Goal: Transaction & Acquisition: Purchase product/service

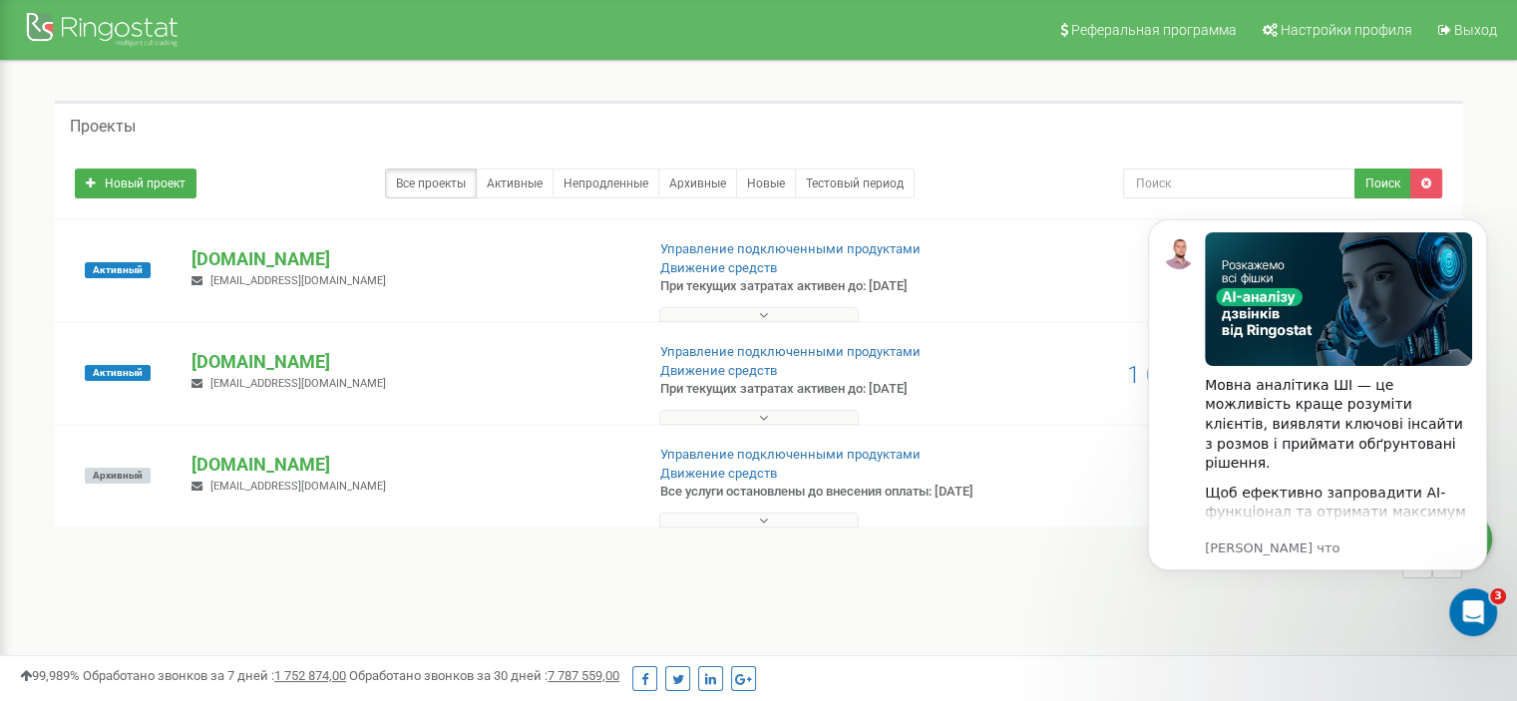
click html "Мовна аналітика ШІ — це можливість краще розуміти клієнтів, виявляти ключові ін…"
click at [1485, 597] on div "Открыть службу сообщений Intercom" at bounding box center [1470, 609] width 66 height 66
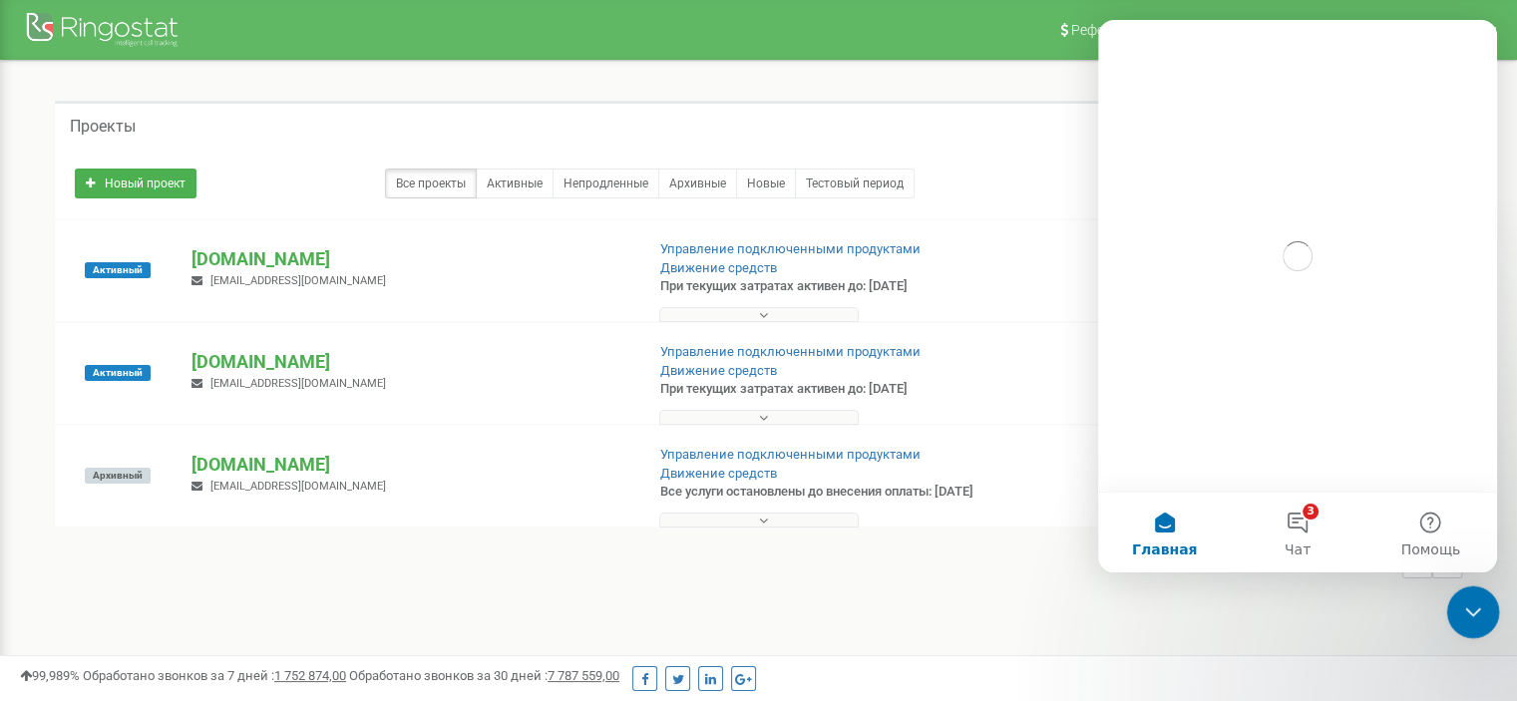
click at [1485, 597] on div "Закрыть службу сообщений Intercom" at bounding box center [1470, 609] width 48 height 48
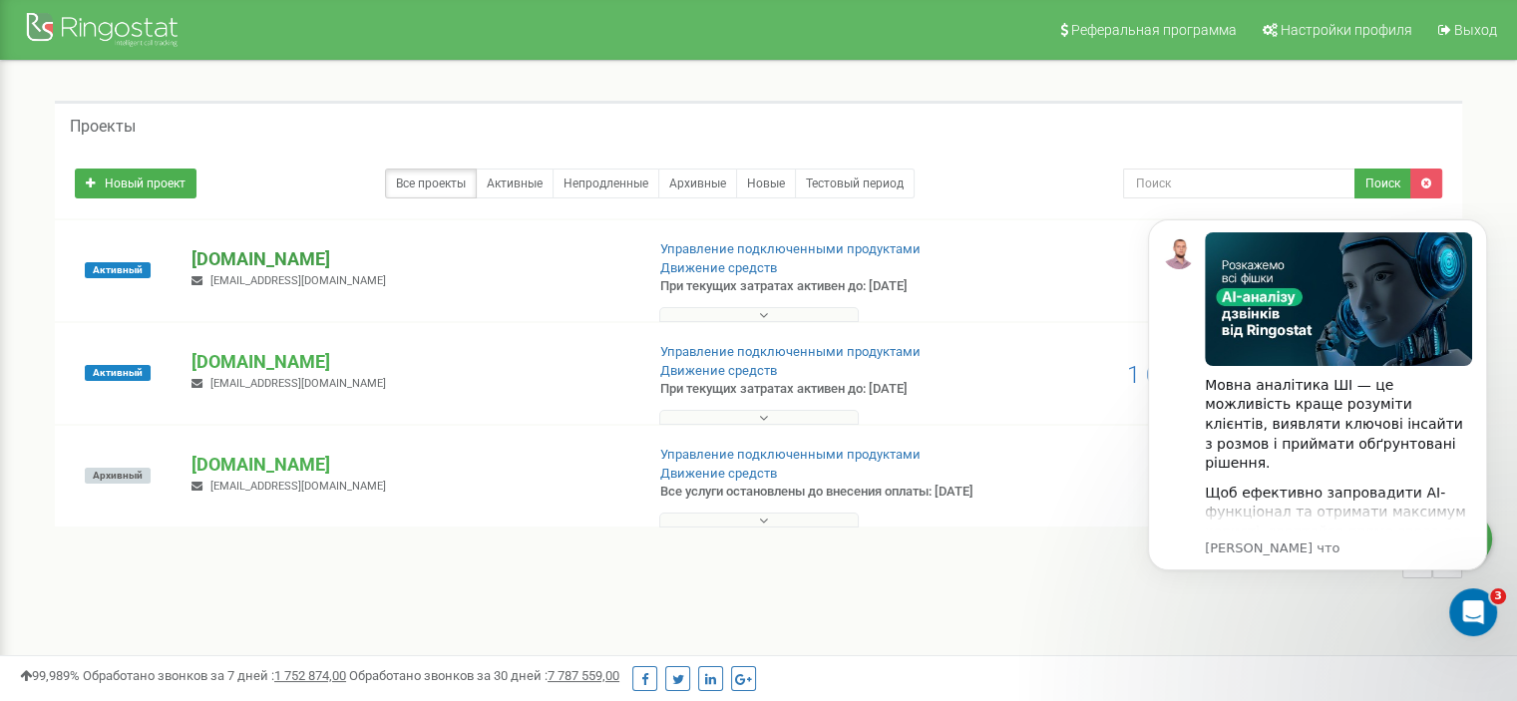
click at [247, 261] on p "[DOMAIN_NAME]" at bounding box center [409, 259] width 436 height 26
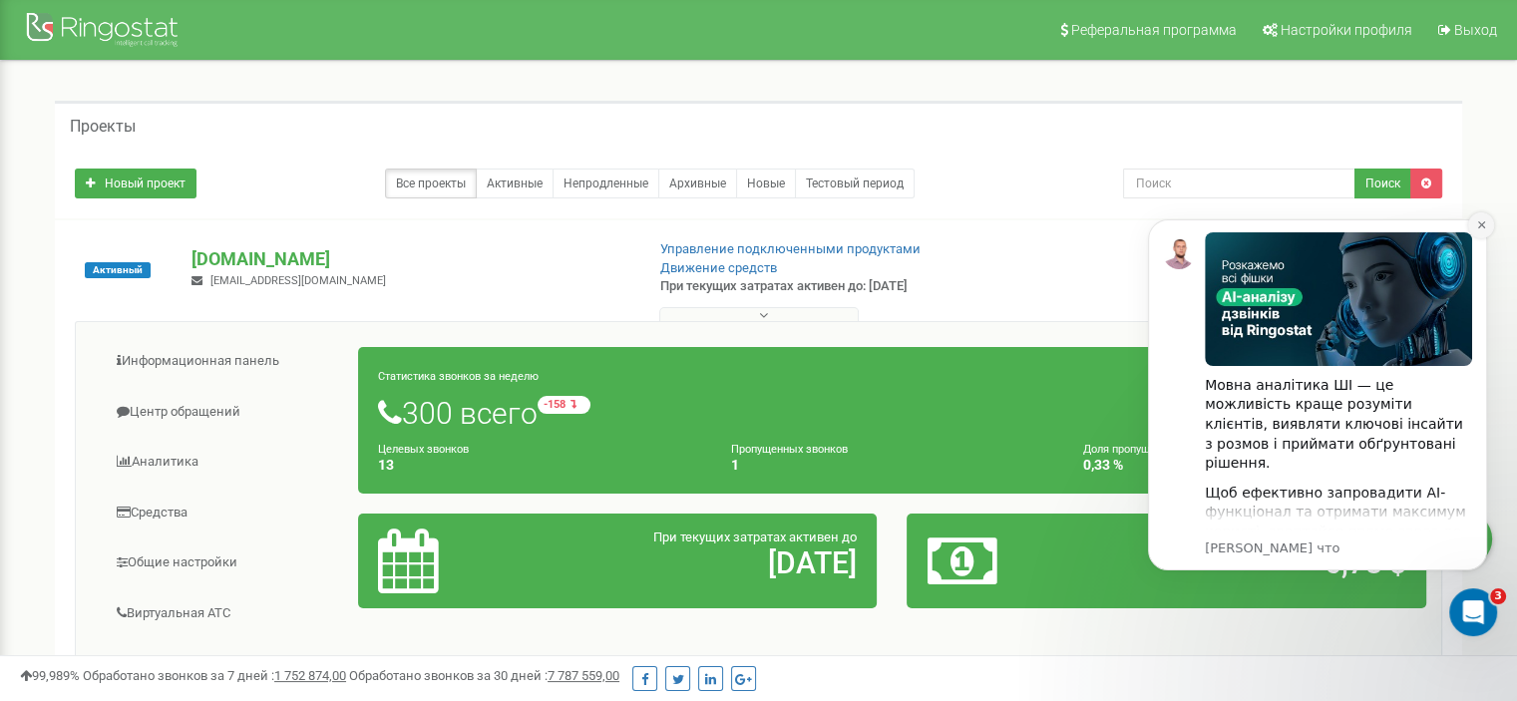
click at [1486, 213] on button "Dismiss notification" at bounding box center [1481, 225] width 26 height 26
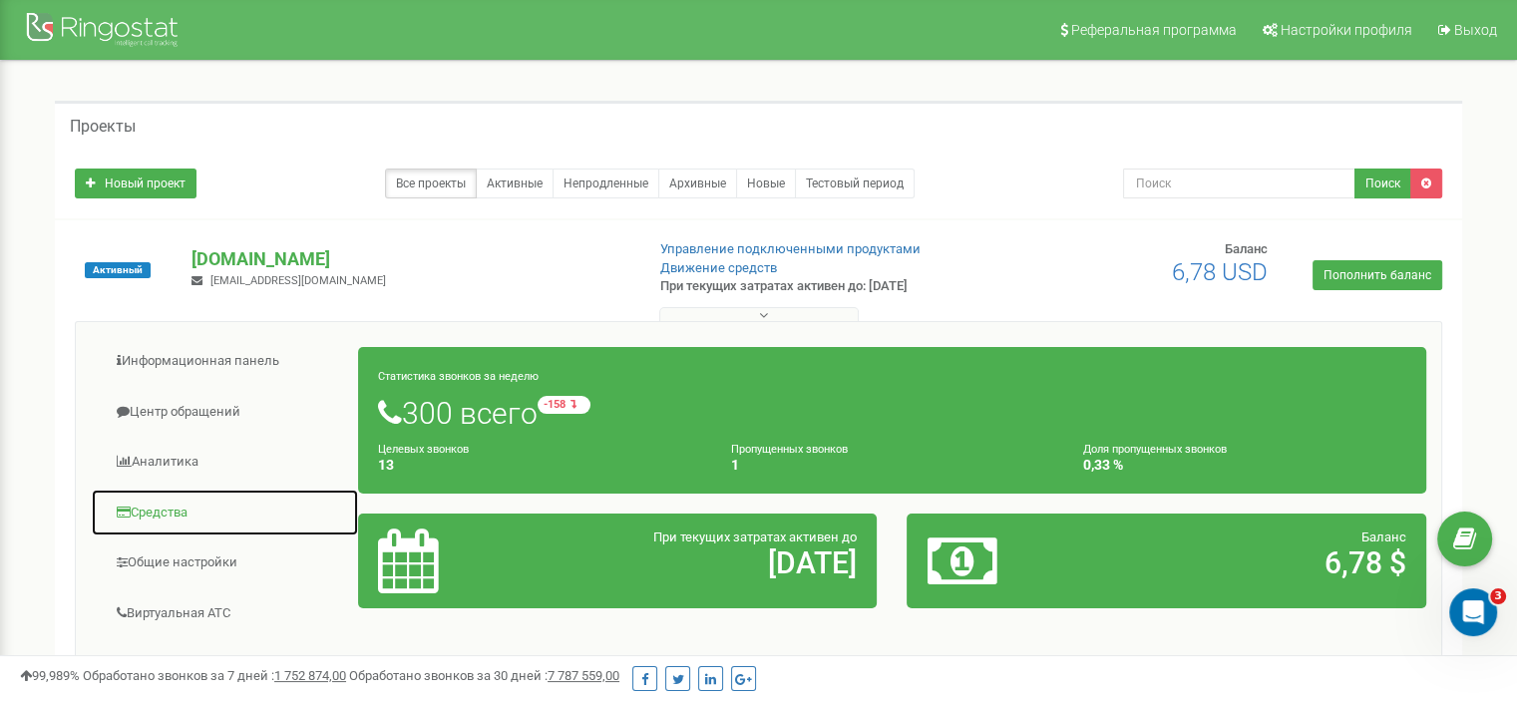
click at [183, 513] on link "Средства" at bounding box center [225, 513] width 268 height 49
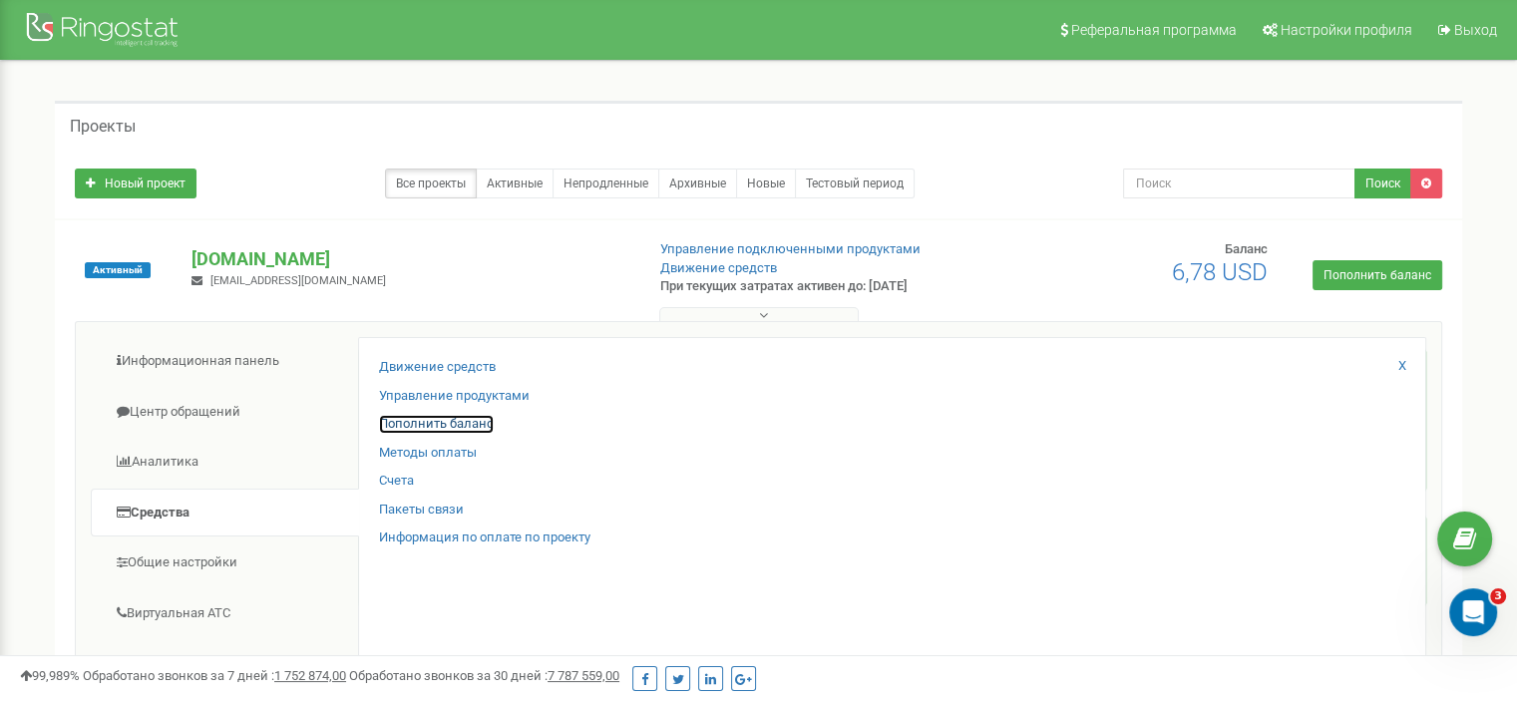
click at [472, 427] on link "Пополнить баланс" at bounding box center [436, 424] width 115 height 19
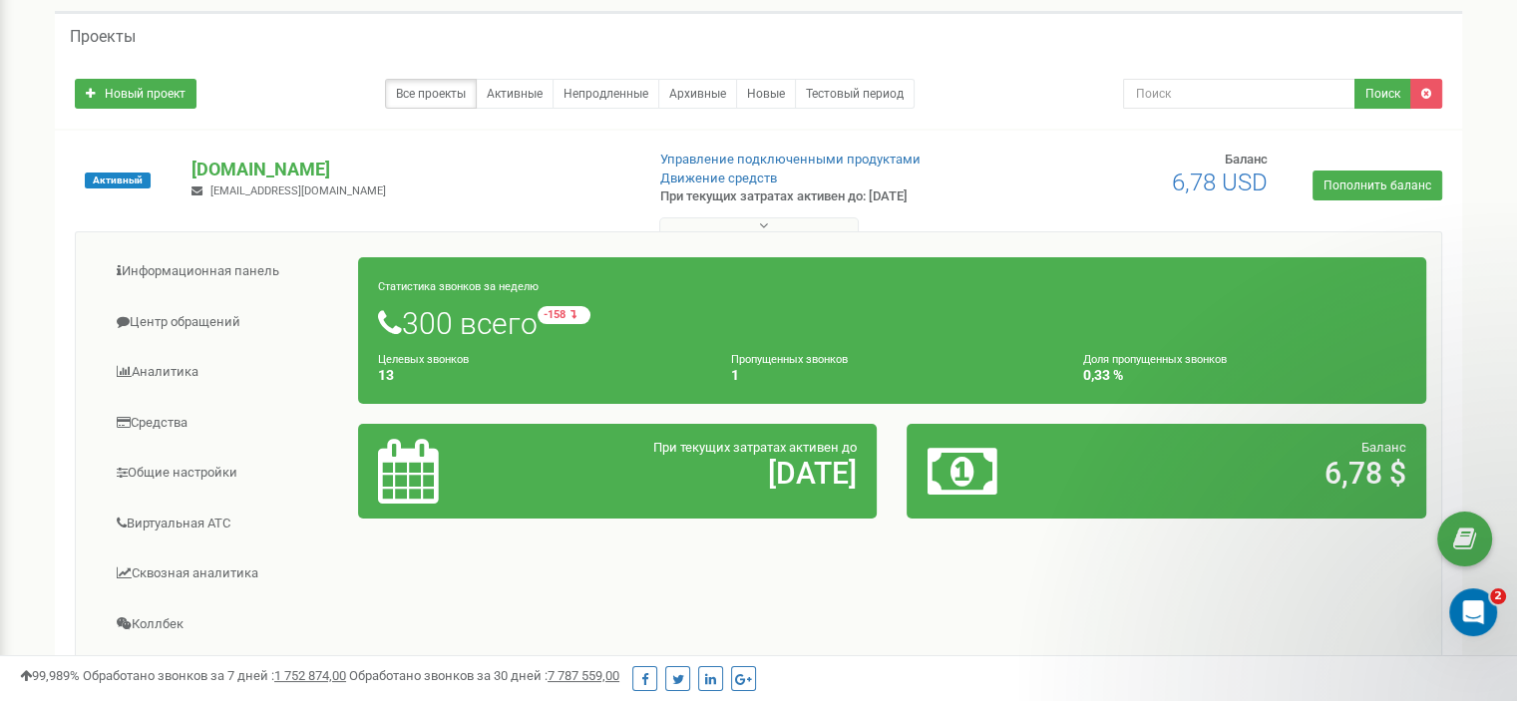
scroll to position [100, 0]
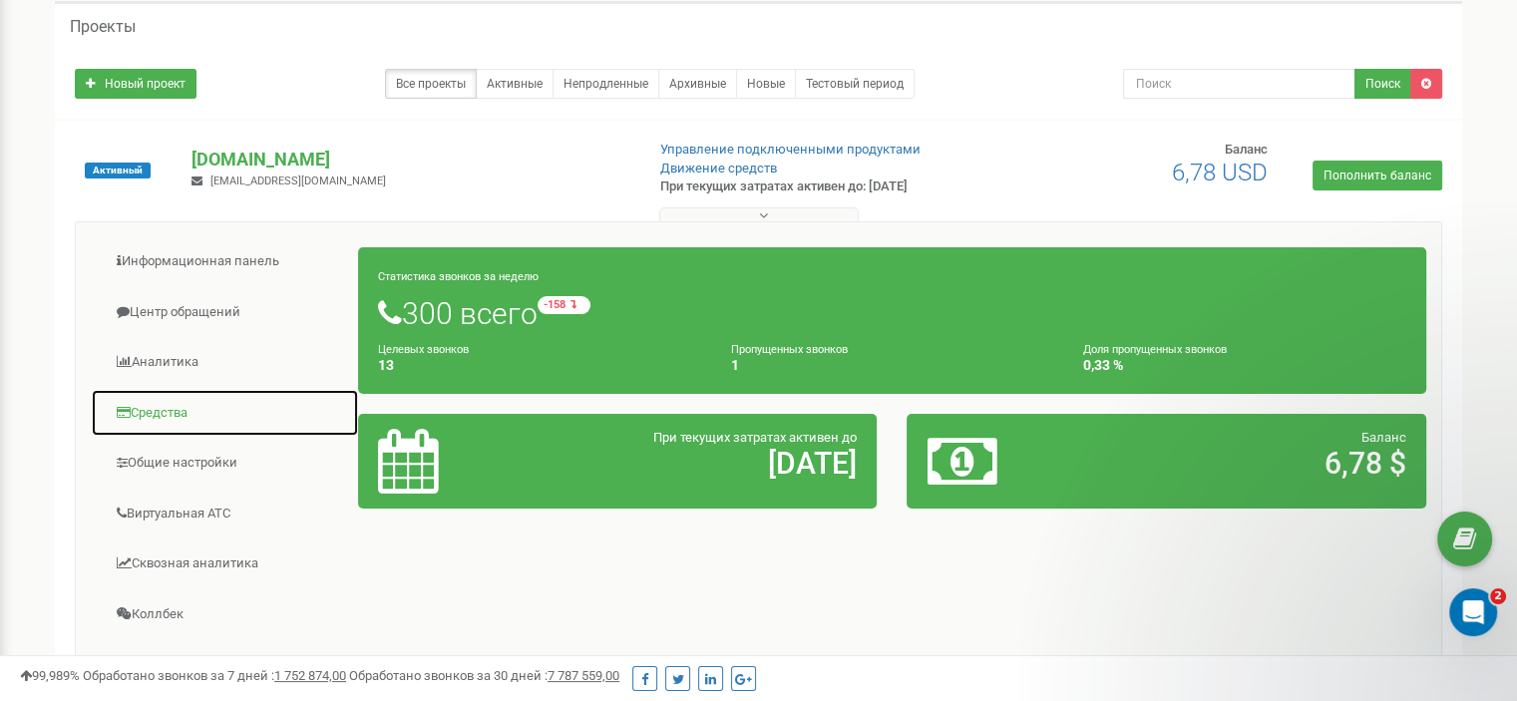
click at [182, 409] on link "Средства" at bounding box center [225, 413] width 268 height 49
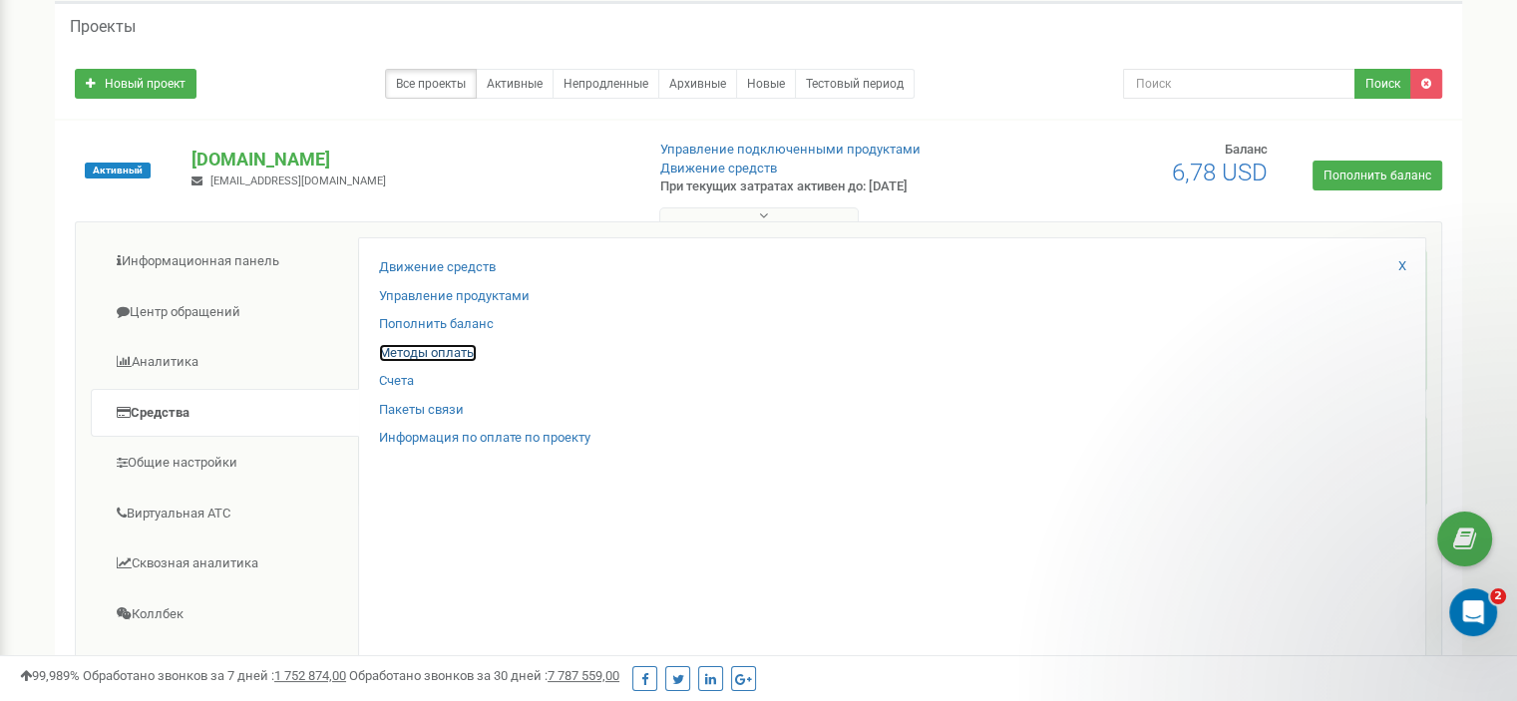
click at [454, 353] on link "Методы оплаты" at bounding box center [428, 353] width 98 height 19
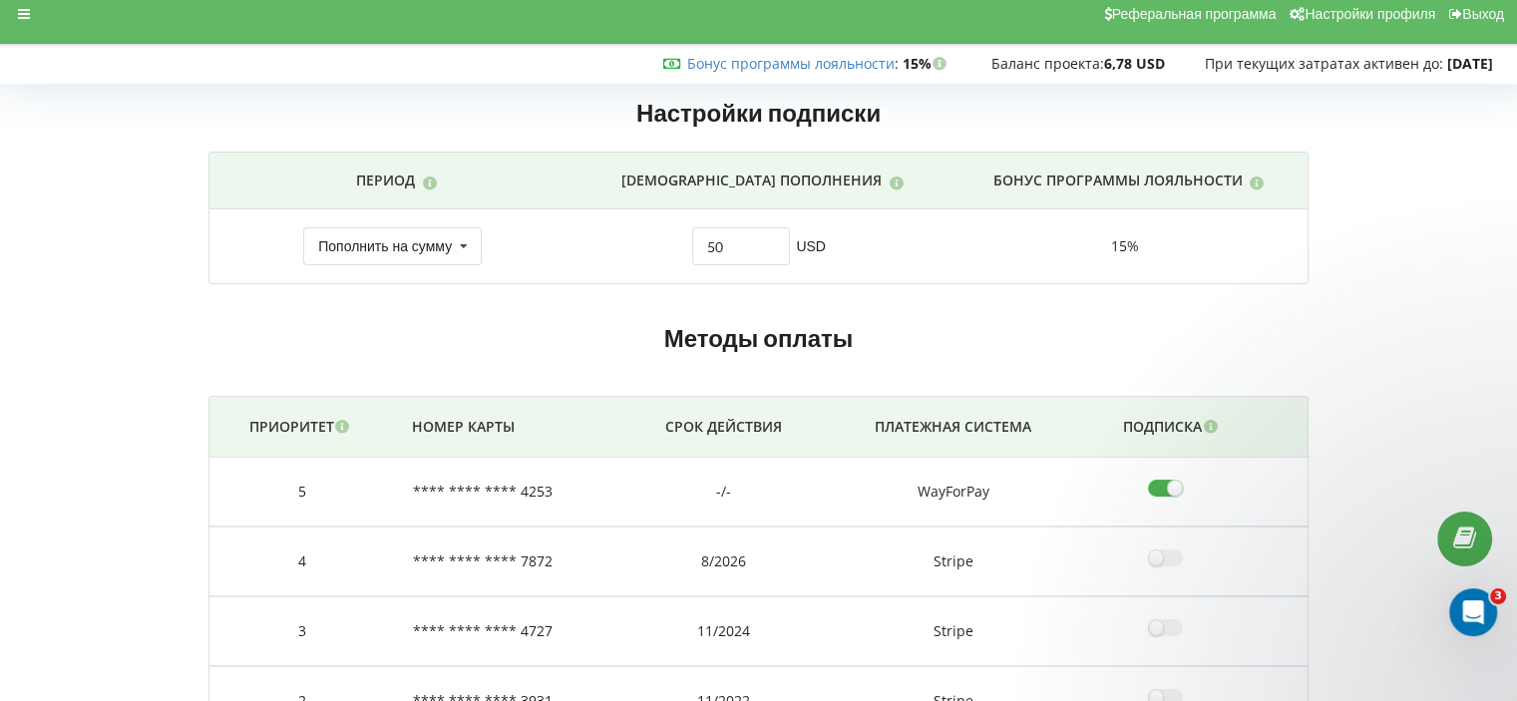
scroll to position [4, 0]
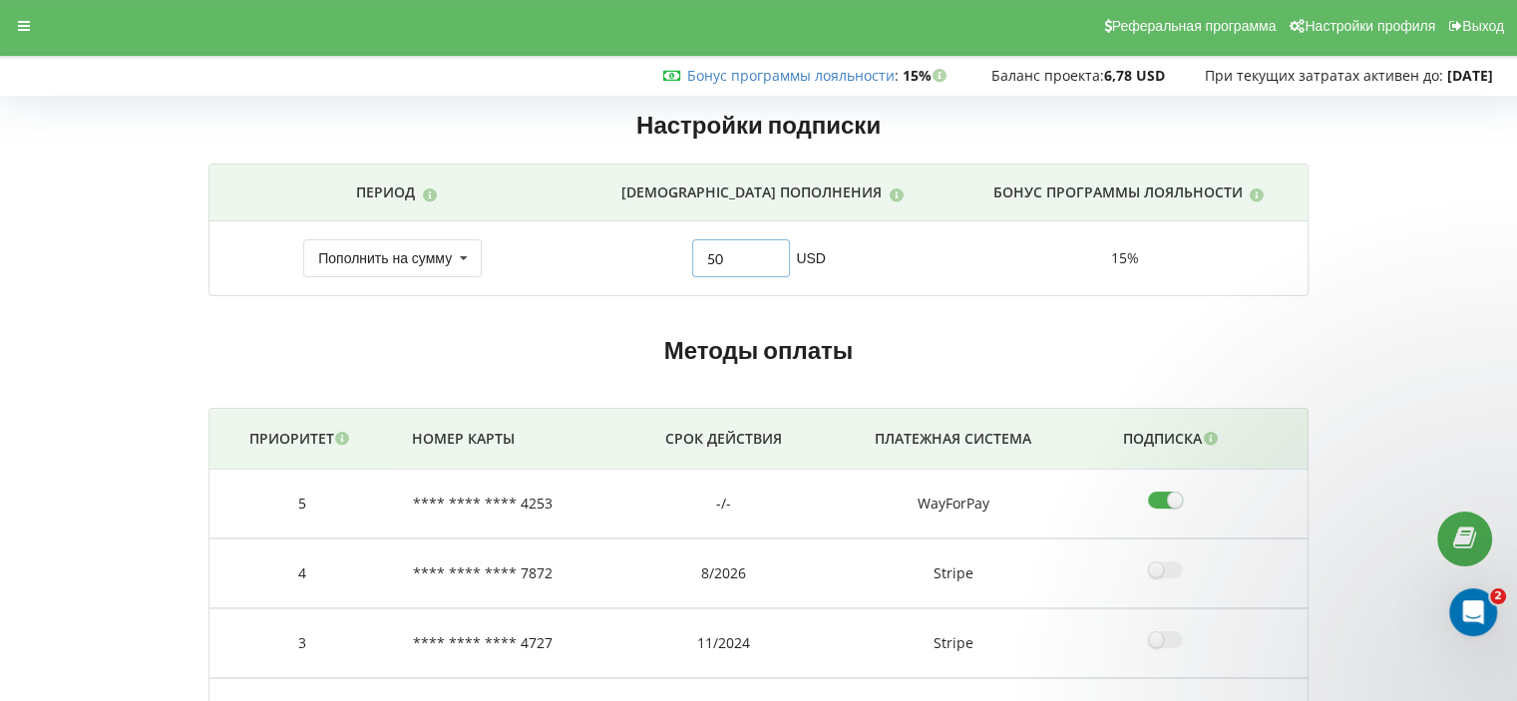
drag, startPoint x: 718, startPoint y: 258, endPoint x: 704, endPoint y: 255, distance: 14.3
click at [704, 255] on input "50" at bounding box center [741, 258] width 99 height 38
click at [828, 321] on div "Настройки подписки Период Сумма пополнения Бонус программы лояльности" at bounding box center [757, 206] width 1127 height 235
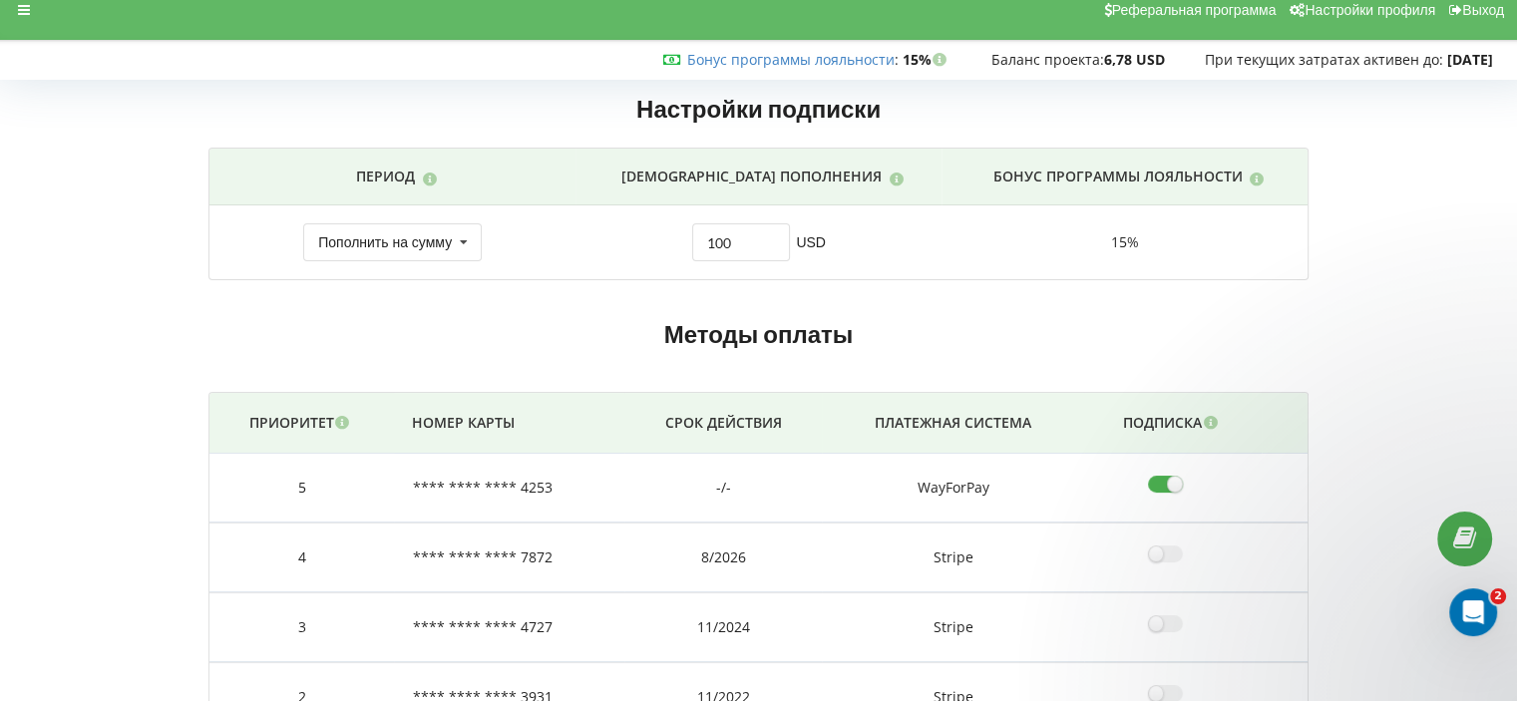
scroll to position [8, 0]
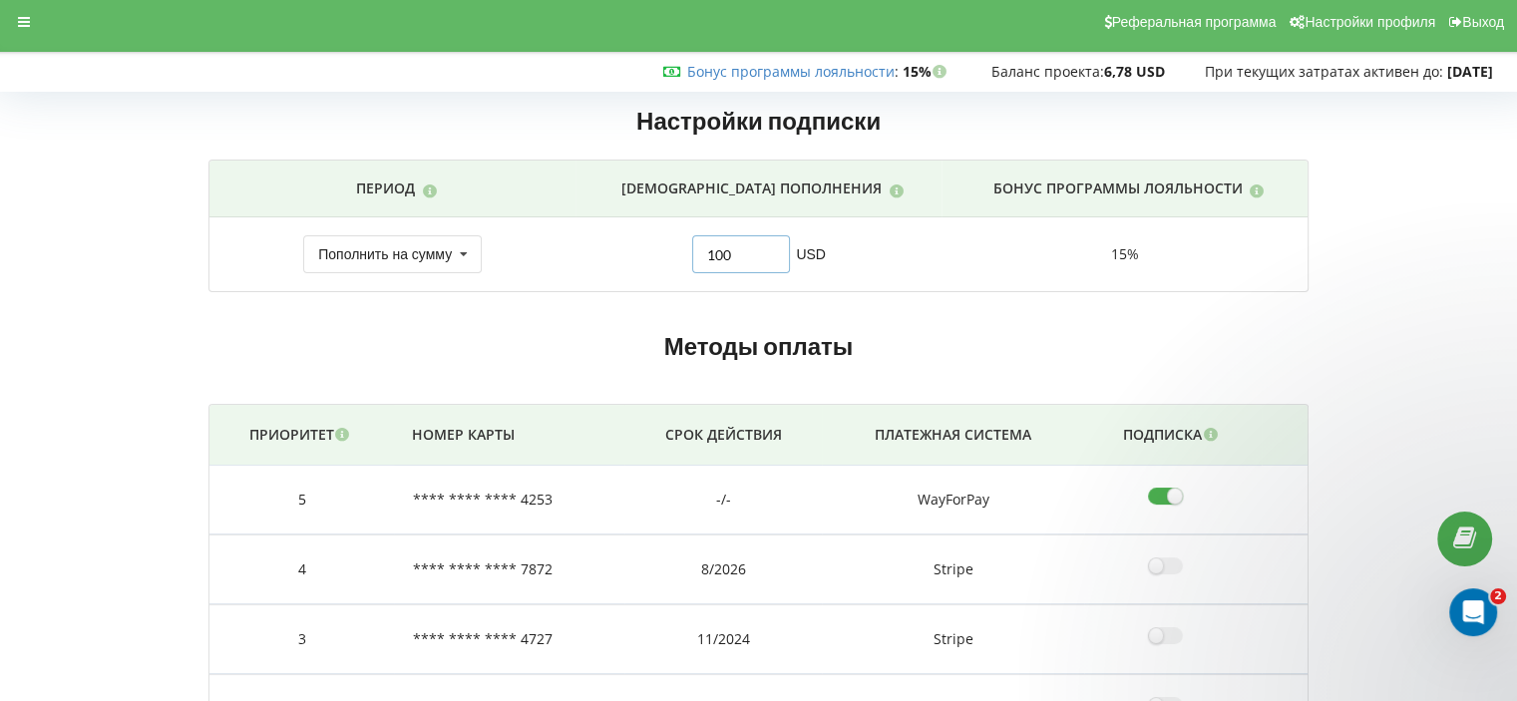
drag, startPoint x: 722, startPoint y: 248, endPoint x: 694, endPoint y: 239, distance: 29.3
click at [694, 239] on input "100" at bounding box center [741, 254] width 99 height 38
type input "50"
click at [914, 322] on div "Методы оплаты Приоритет Номер карты Срок действия Платежная система Подписка" at bounding box center [757, 615] width 1127 height 591
click at [27, 23] on icon at bounding box center [24, 22] width 12 height 14
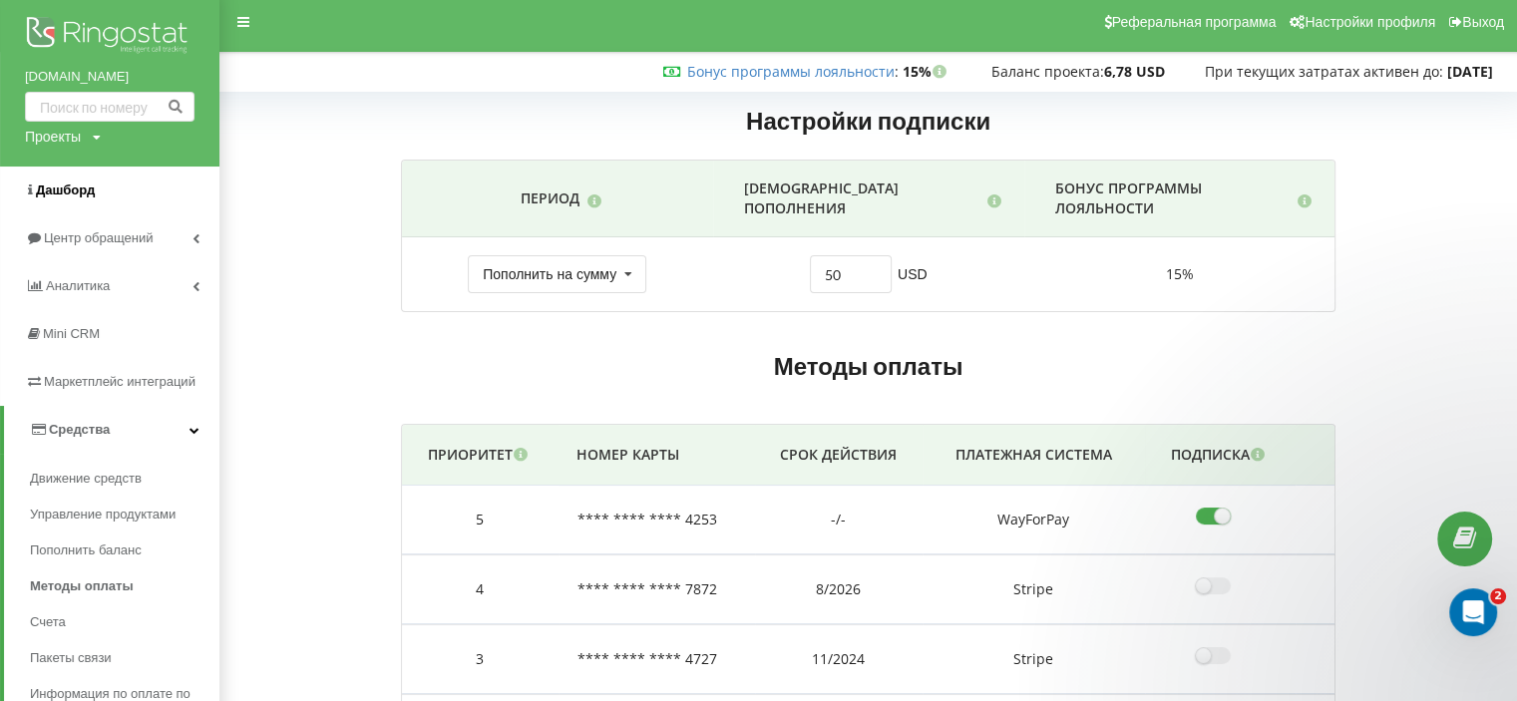
click at [76, 184] on span "Дашборд" at bounding box center [65, 189] width 59 height 15
